Goal: Information Seeking & Learning: Learn about a topic

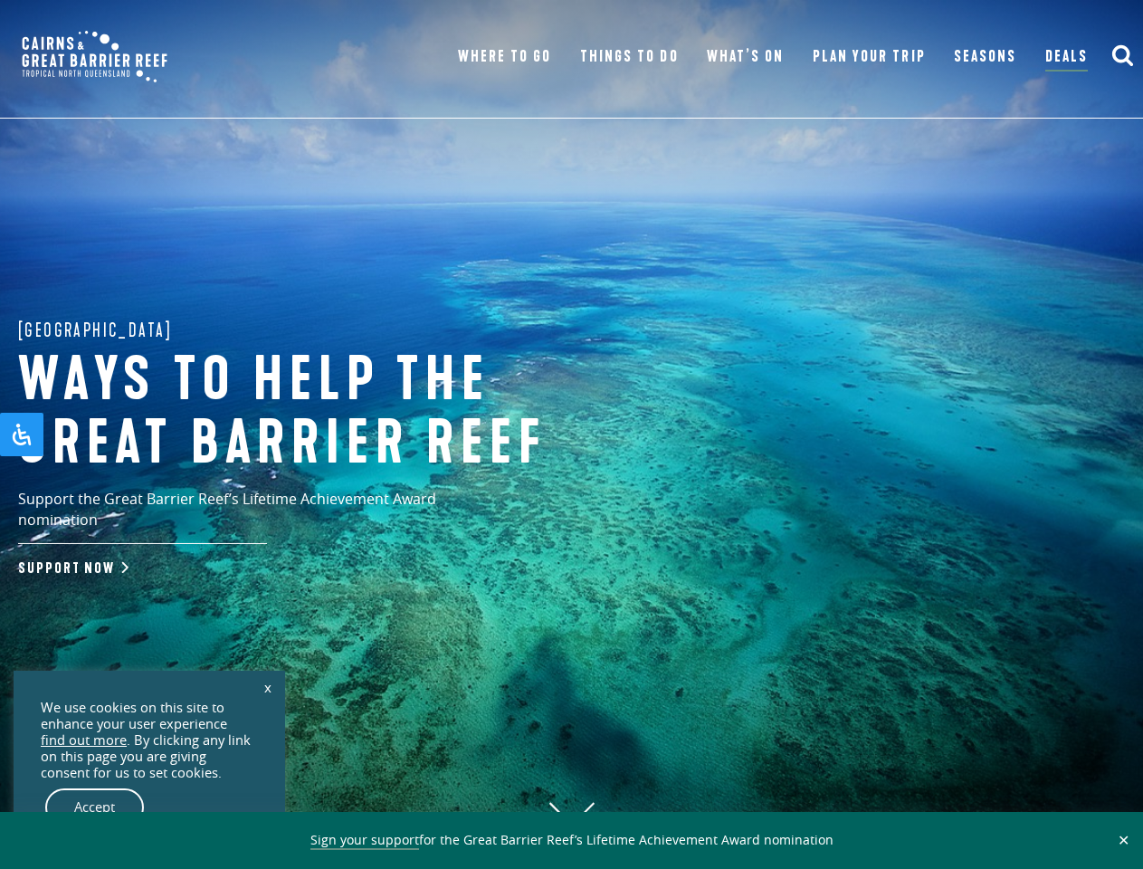
click at [571, 434] on h1 "Ways to help the great barrier reef" at bounding box center [316, 412] width 597 height 126
click at [1123, 840] on button "✕" at bounding box center [1123, 840] width 21 height 16
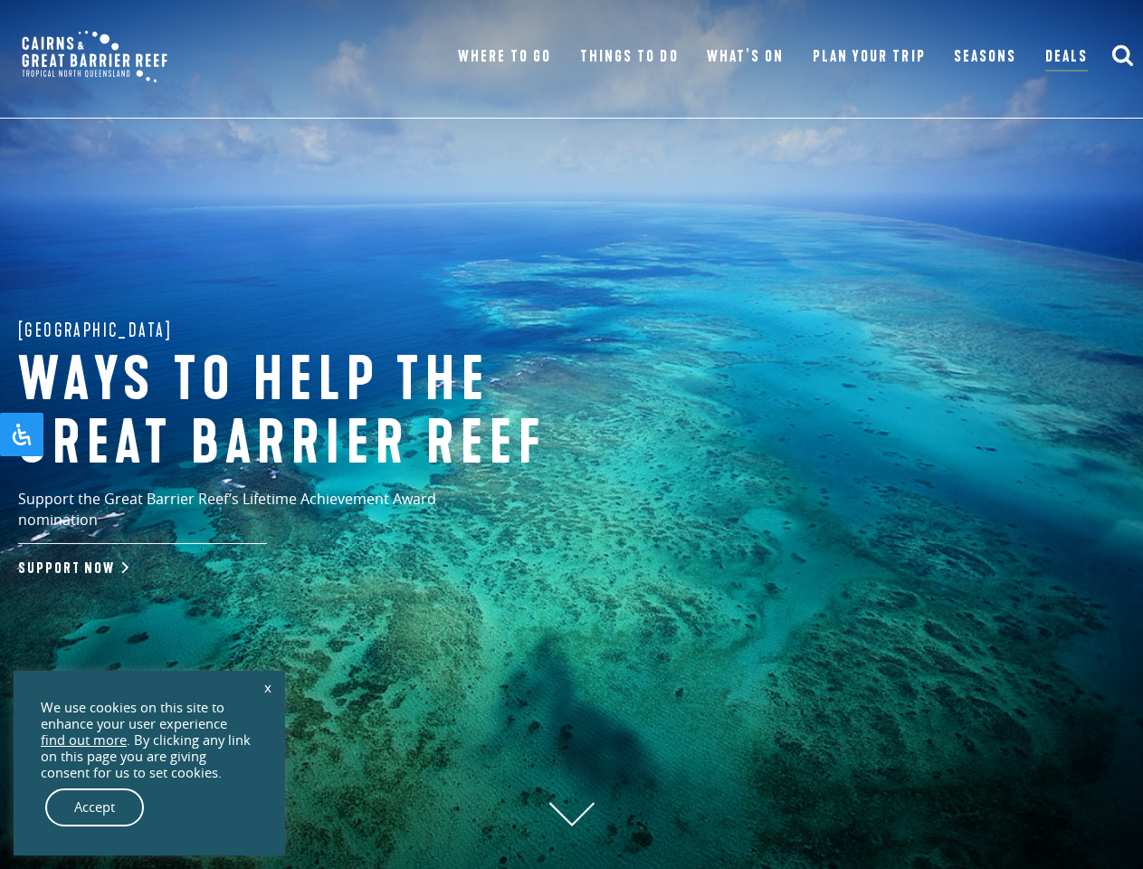
click at [1122, 56] on icon "submit" at bounding box center [1122, 54] width 23 height 23
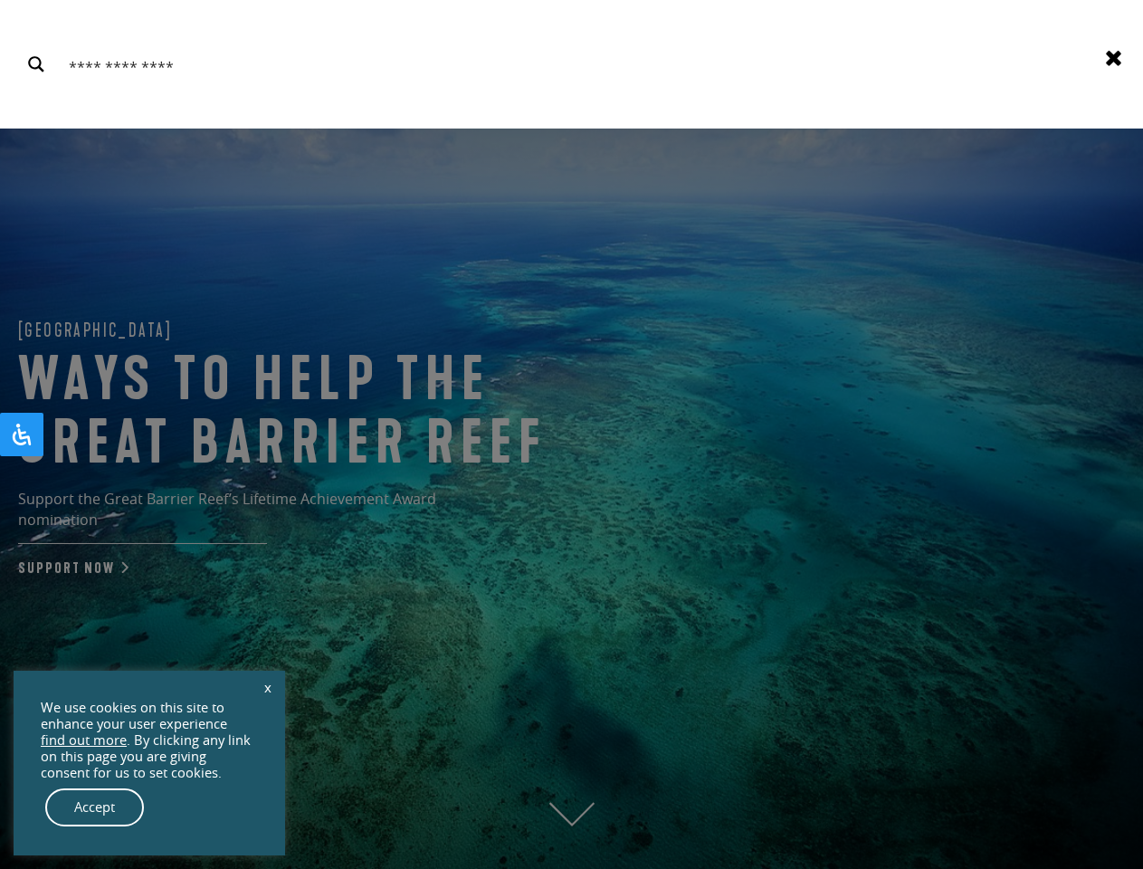
click at [268, 687] on link "x" at bounding box center [267, 687] width 25 height 40
click at [149, 781] on div "We use cookies on this site to enhance your user experience find out more . By …" at bounding box center [149, 740] width 217 height 81
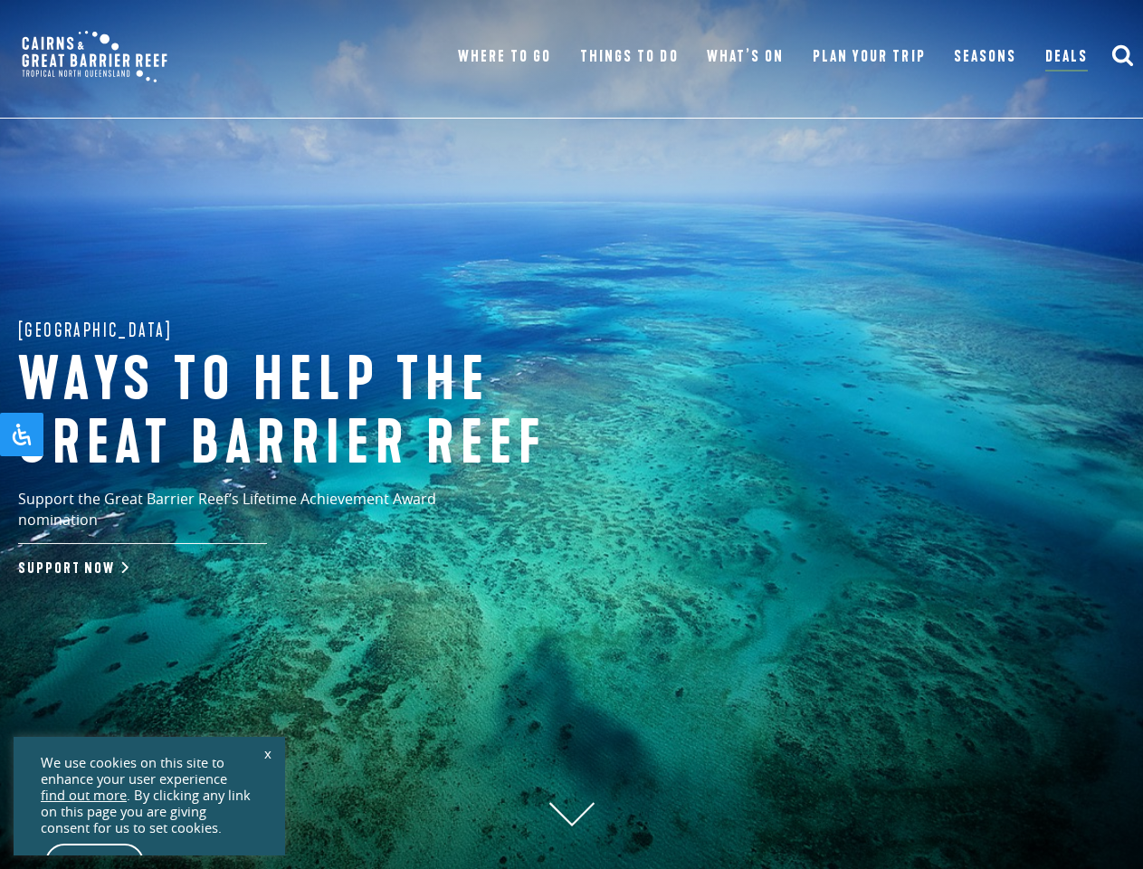
click at [95, 807] on div "Great Barrier Reef Ways to help the great barrier reef Support the Great Barrie…" at bounding box center [571, 434] width 1143 height 869
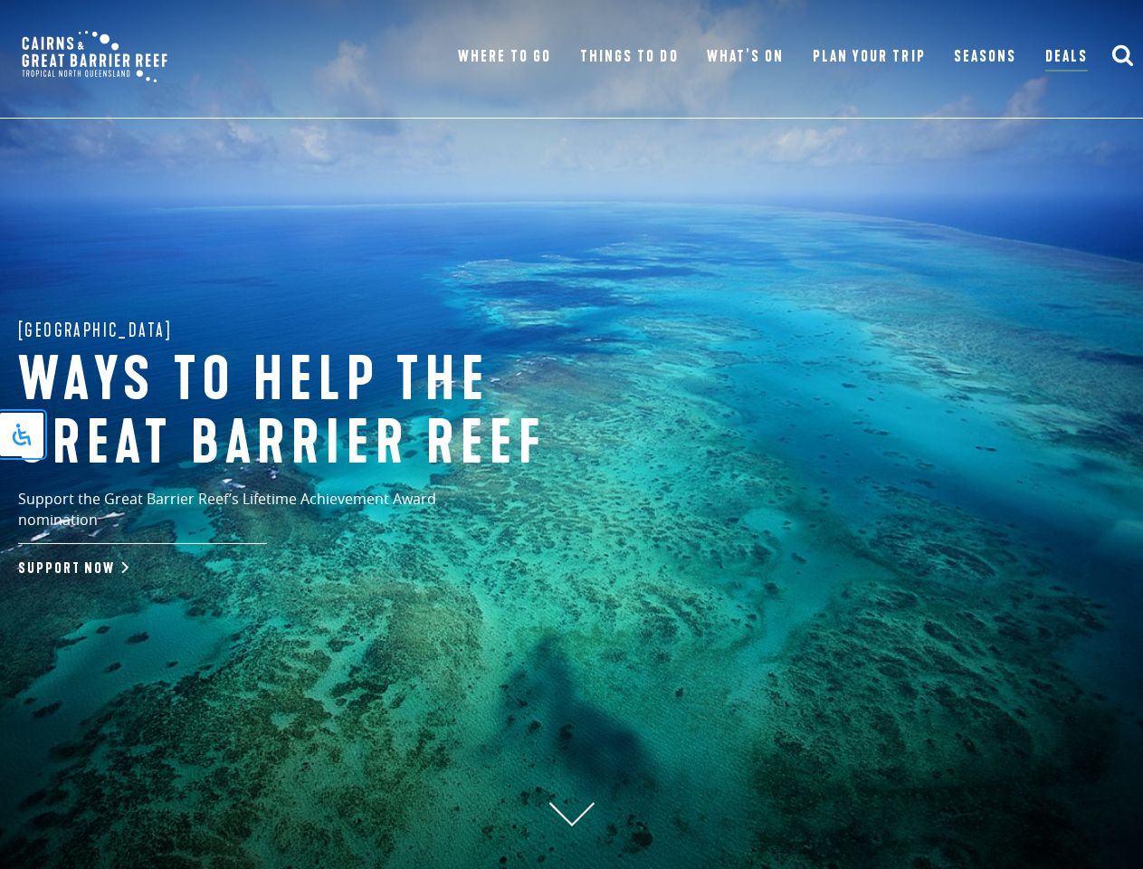
click at [22, 434] on icon "Open Accessibility Panel" at bounding box center [22, 435] width 22 height 22
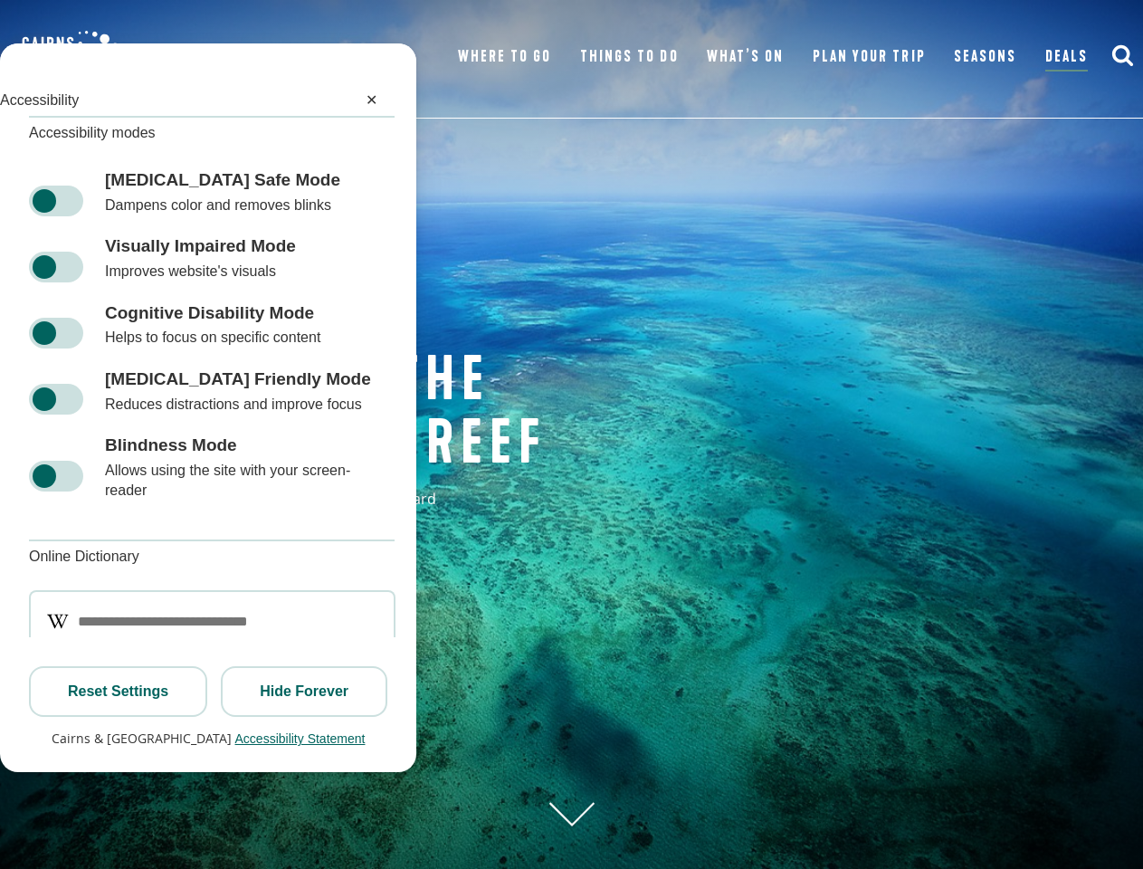
click at [22, 424] on div "[MEDICAL_DATA] Friendly Mode [MEDICAL_DATA] Friendly Mode Reduces distractions …" at bounding box center [208, 391] width 416 height 66
